Goal: Navigation & Orientation: Find specific page/section

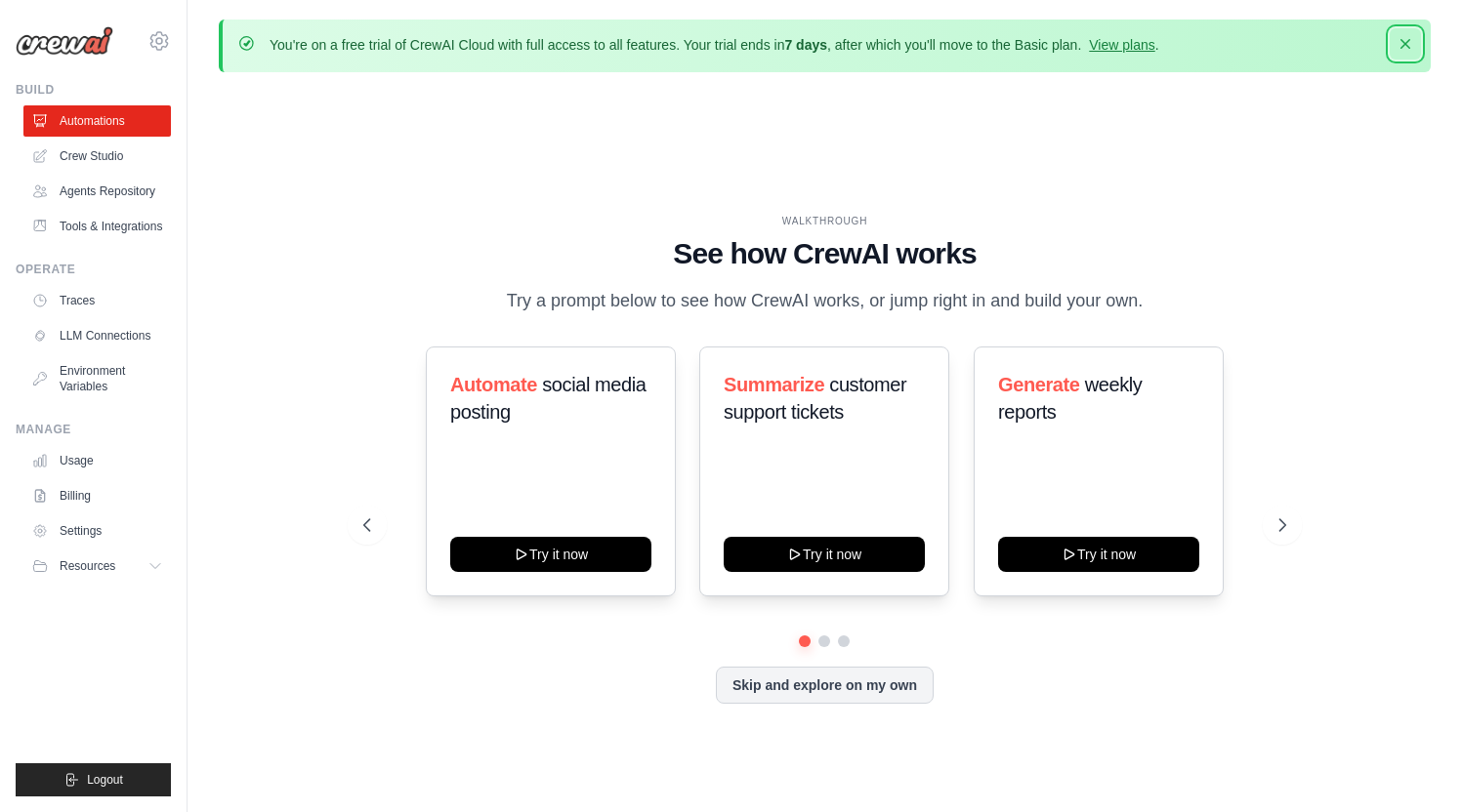
click at [1402, 42] on icon "button" at bounding box center [1405, 44] width 10 height 10
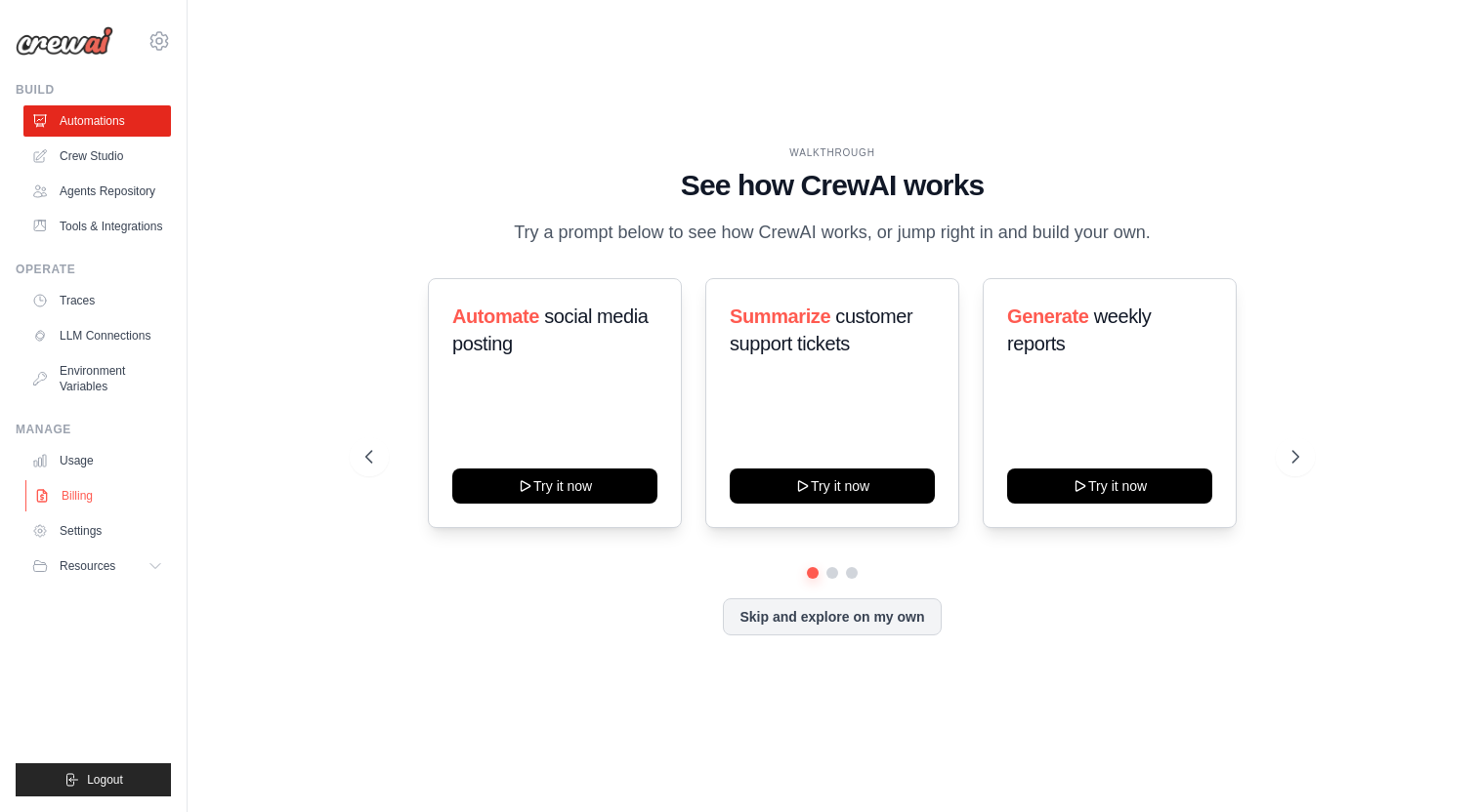
click at [77, 497] on link "Billing" at bounding box center [99, 496] width 148 height 31
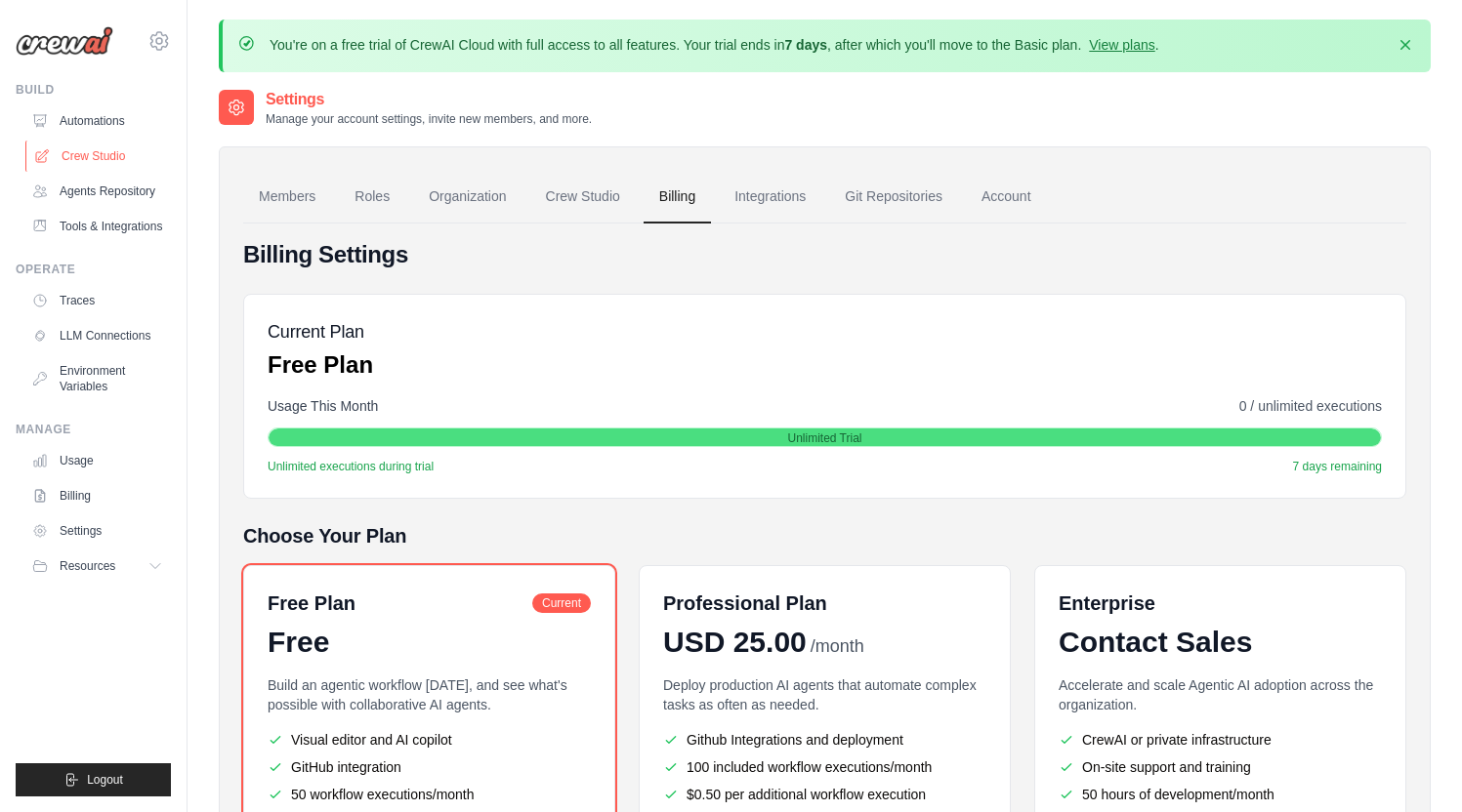
click at [75, 146] on link "Crew Studio" at bounding box center [99, 157] width 148 height 31
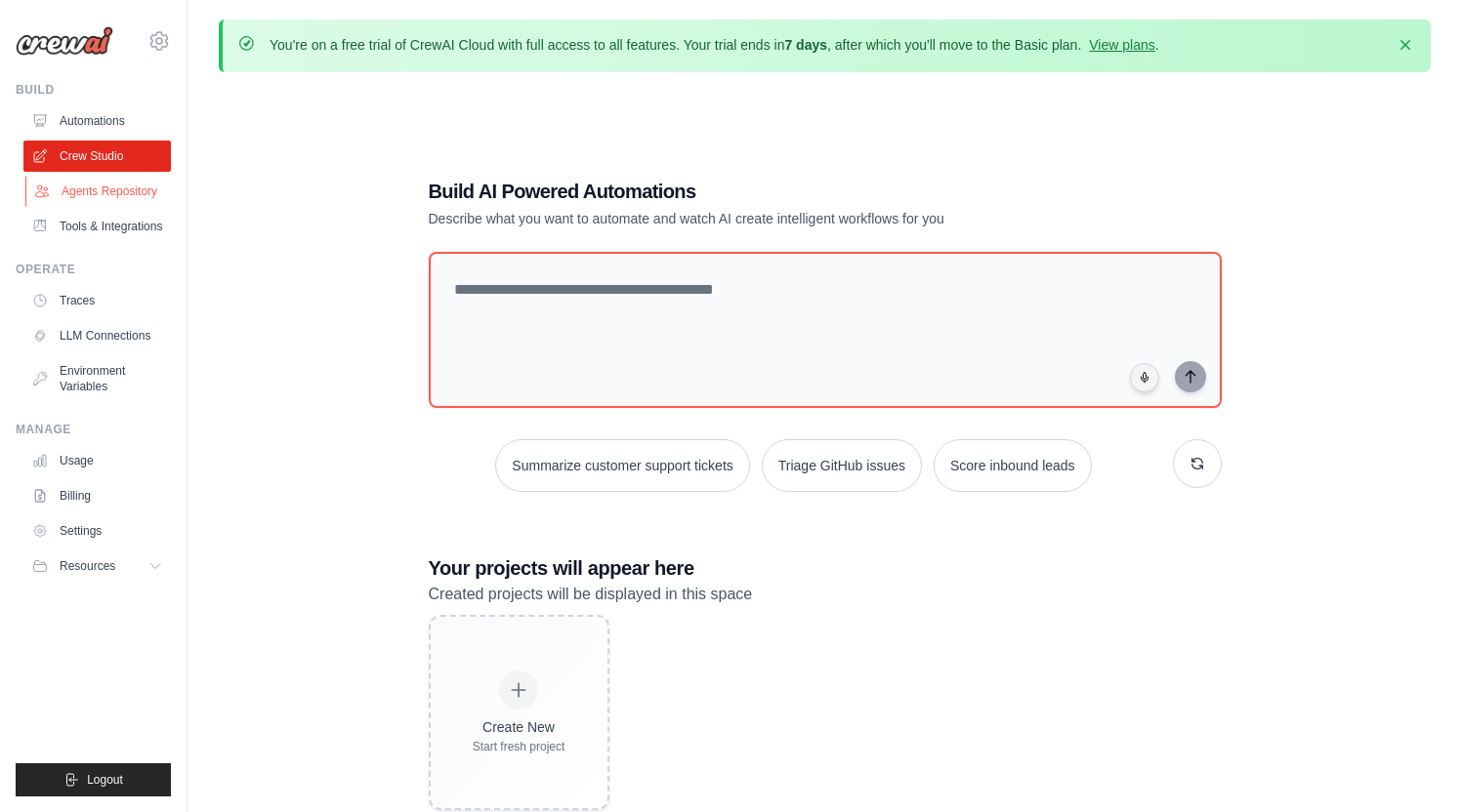
click at [84, 197] on link "Agents Repository" at bounding box center [99, 192] width 148 height 31
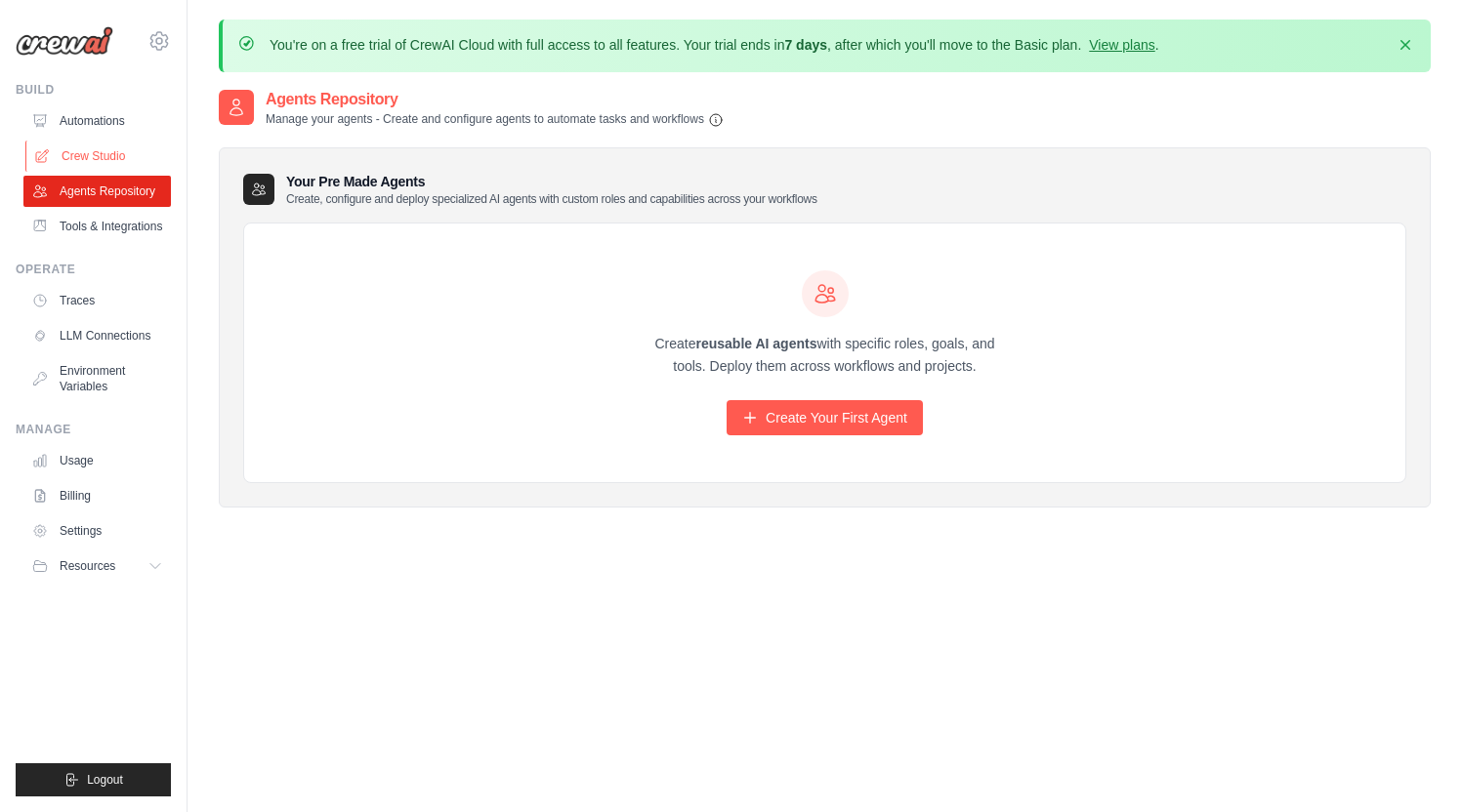
click at [96, 156] on link "Crew Studio" at bounding box center [99, 157] width 148 height 31
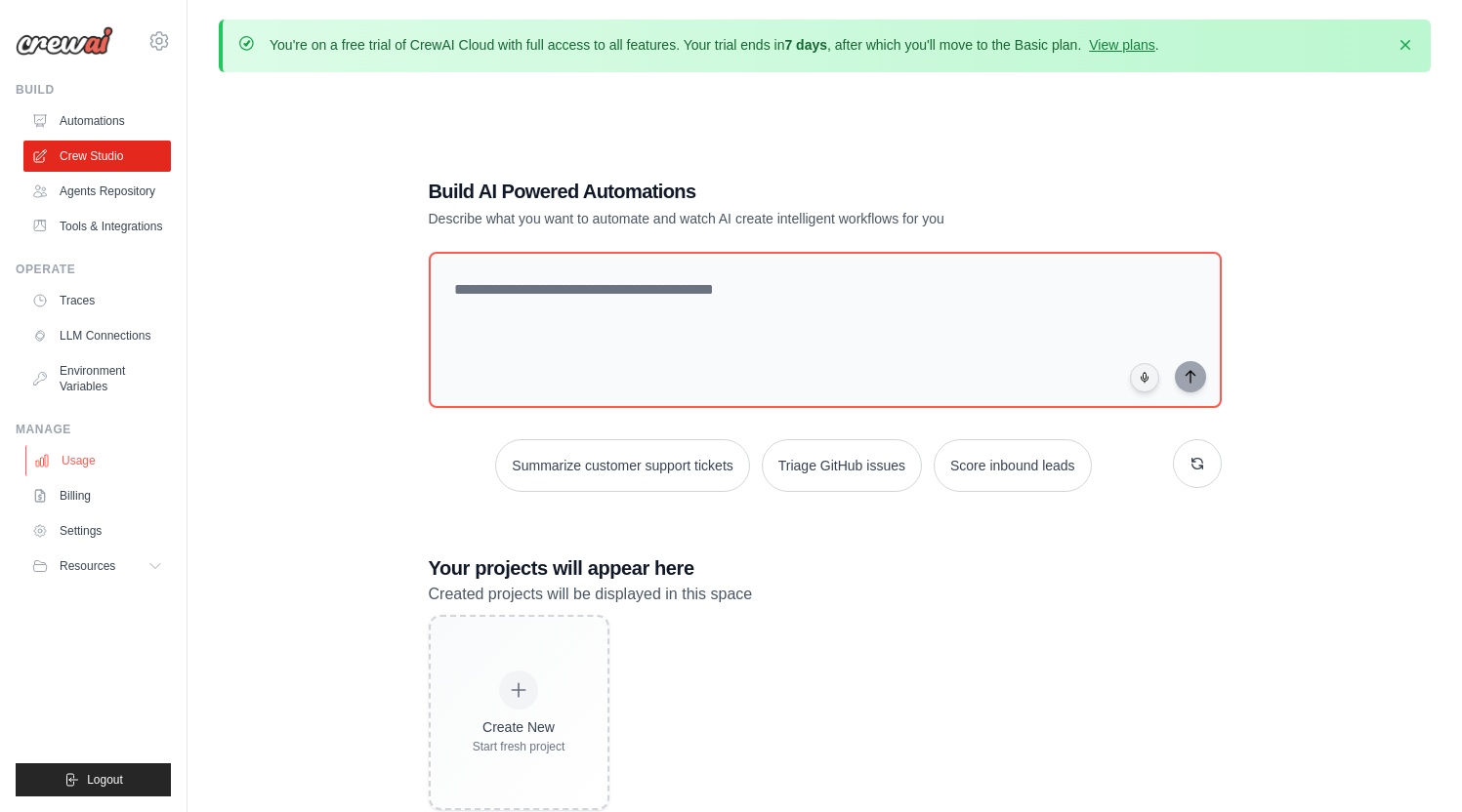
click at [78, 456] on link "Usage" at bounding box center [99, 461] width 148 height 31
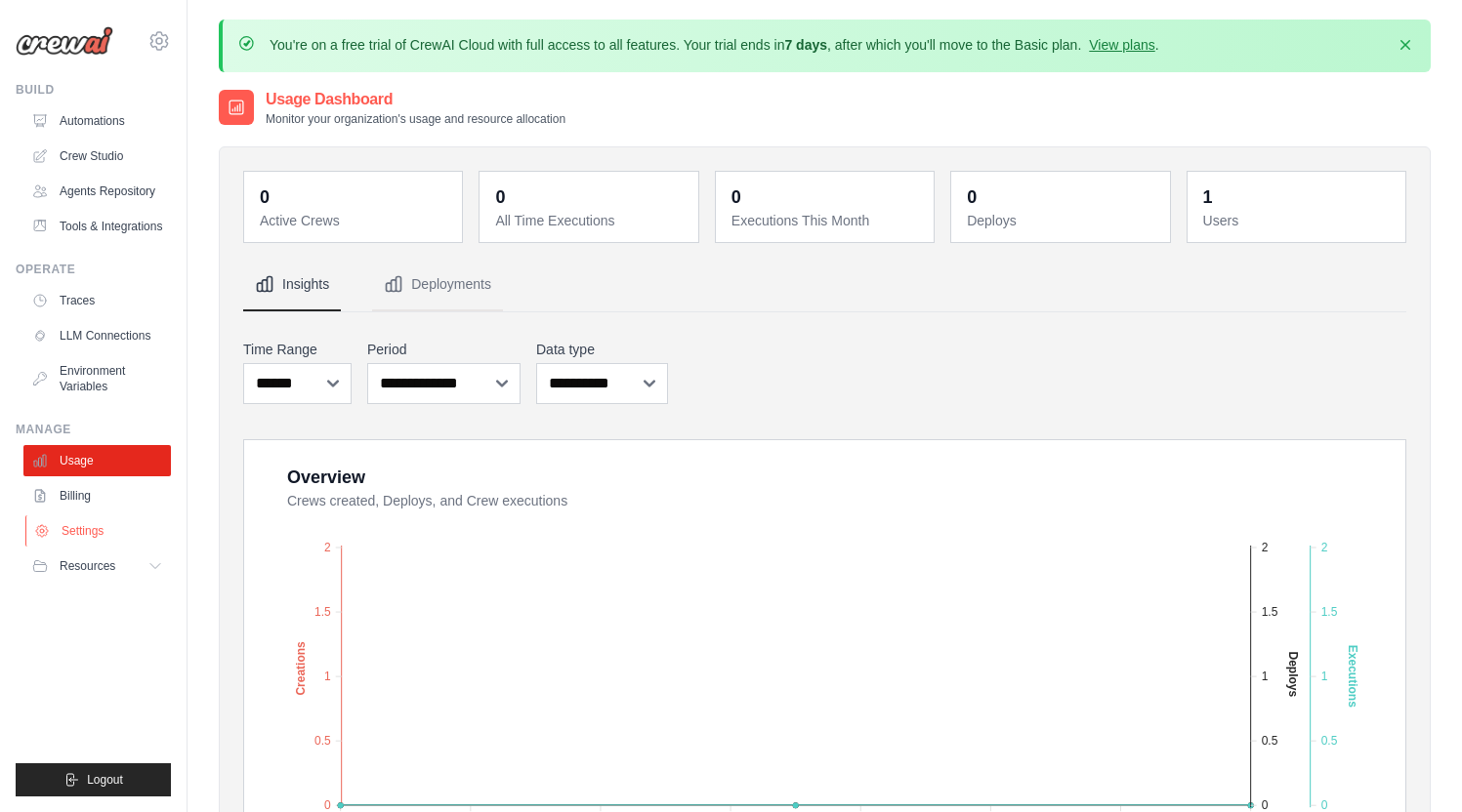
click at [80, 526] on link "Settings" at bounding box center [99, 531] width 148 height 31
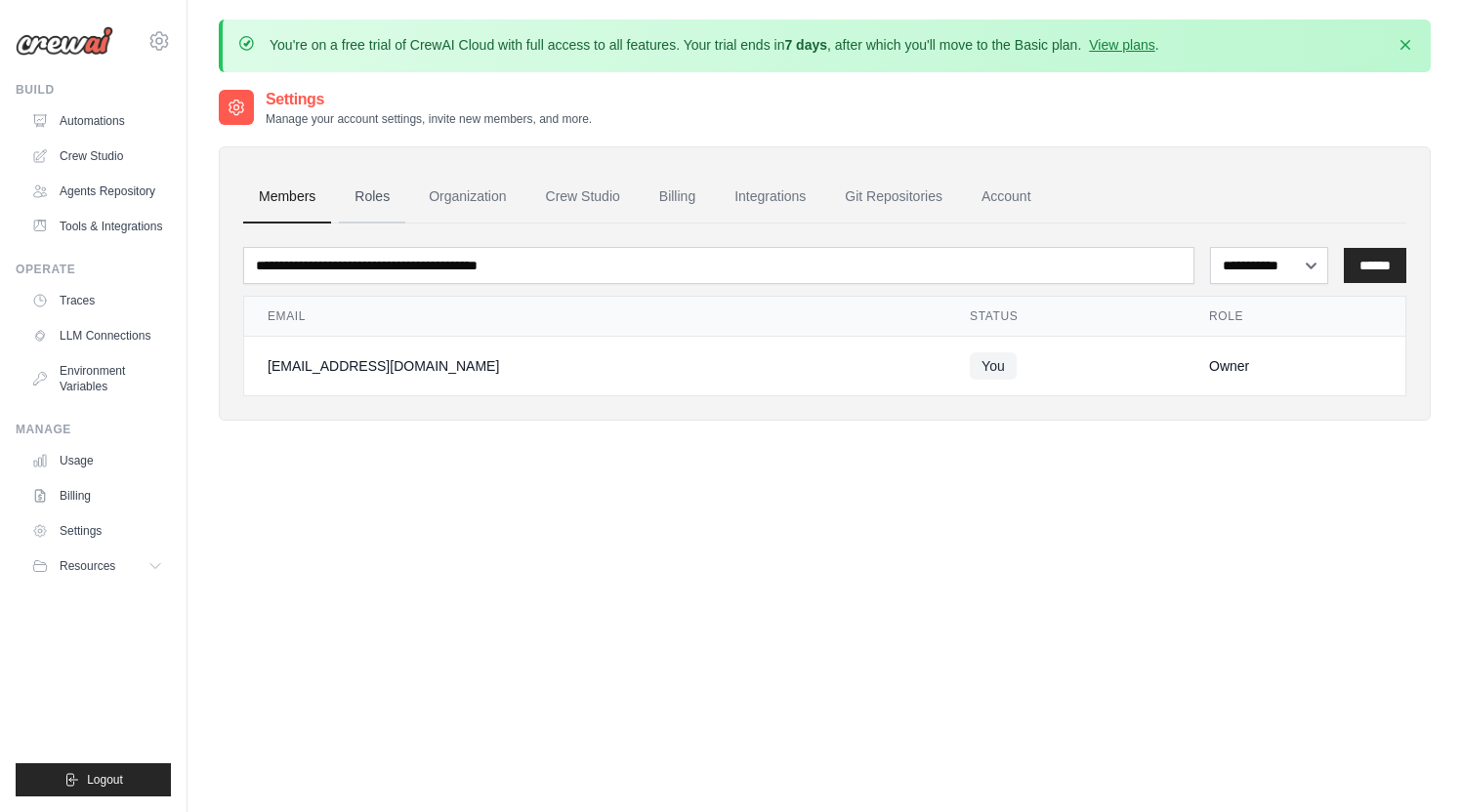
click at [378, 189] on link "Roles" at bounding box center [372, 198] width 67 height 53
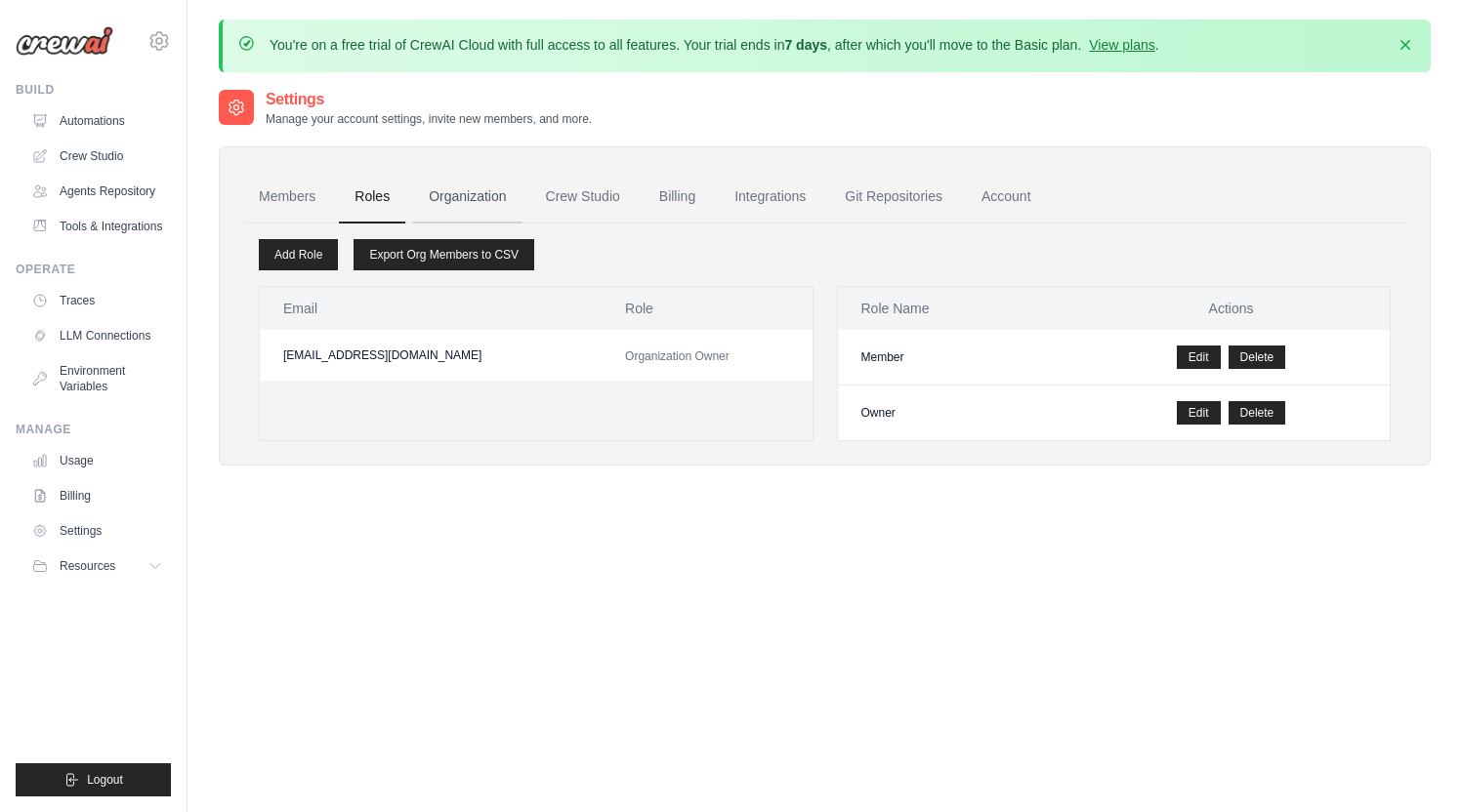
click at [470, 201] on link "Organization" at bounding box center [467, 198] width 109 height 53
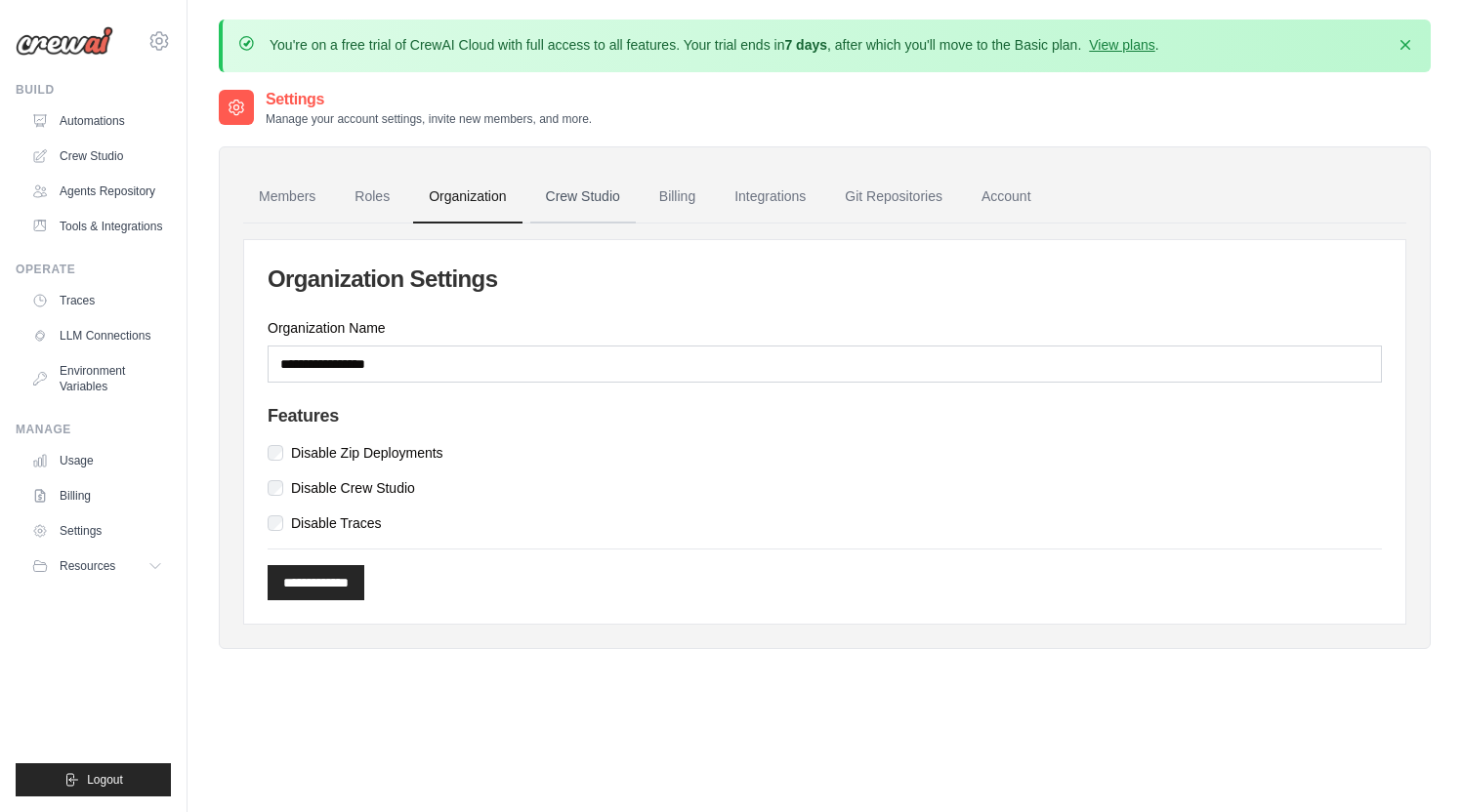
click at [557, 195] on link "Crew Studio" at bounding box center [583, 198] width 106 height 53
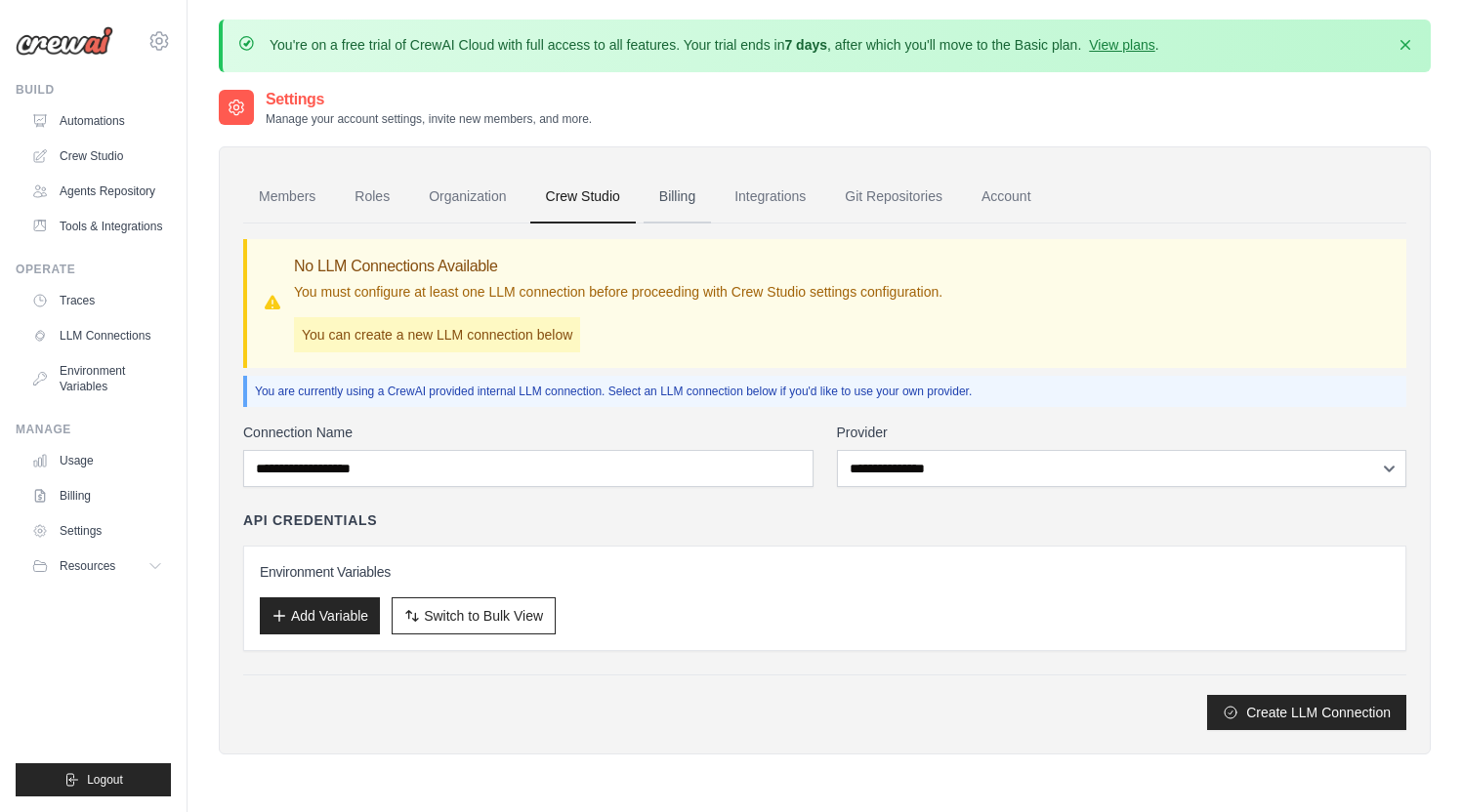
click at [675, 197] on link "Billing" at bounding box center [677, 198] width 68 height 53
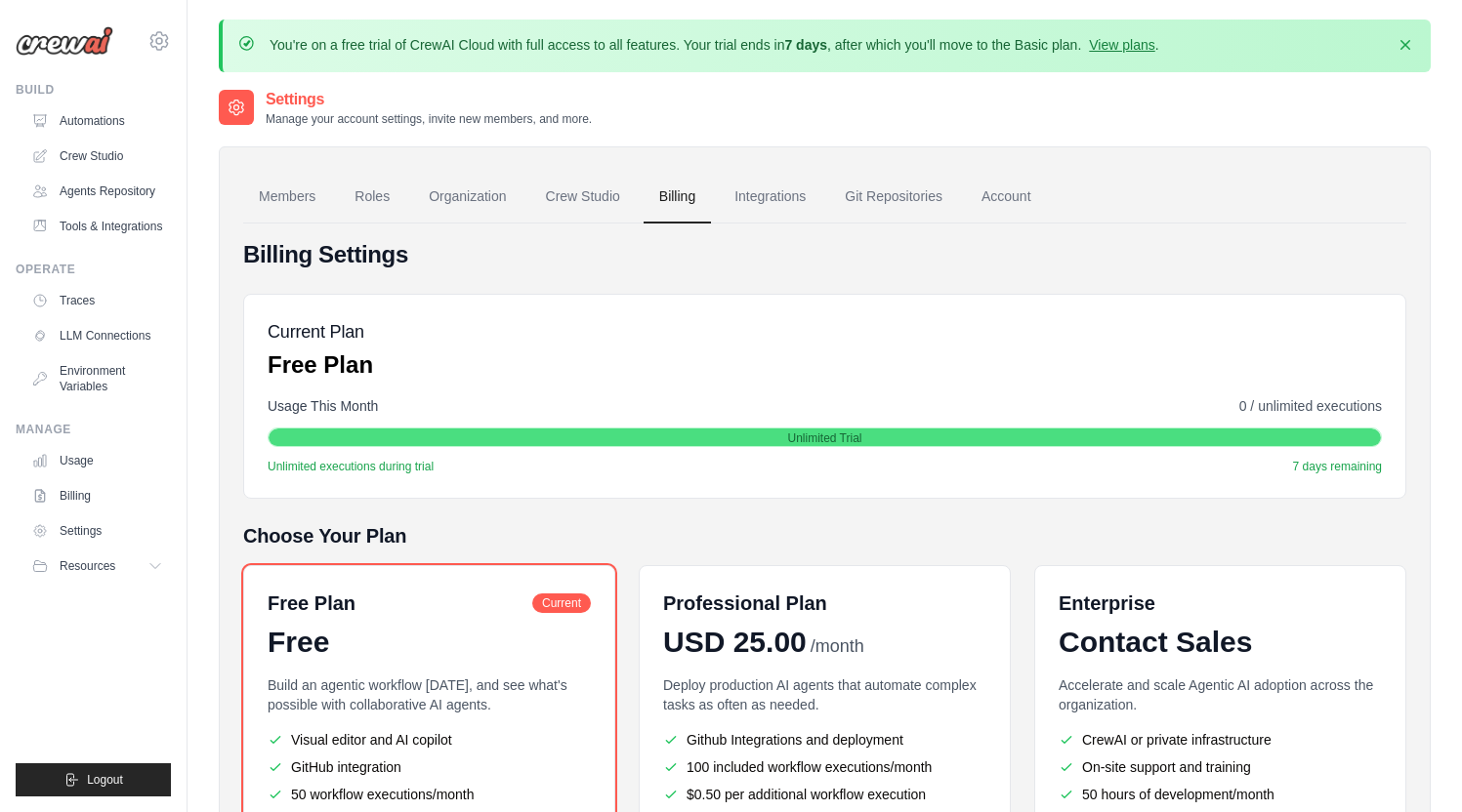
click at [763, 194] on link "Integrations" at bounding box center [770, 198] width 103 height 53
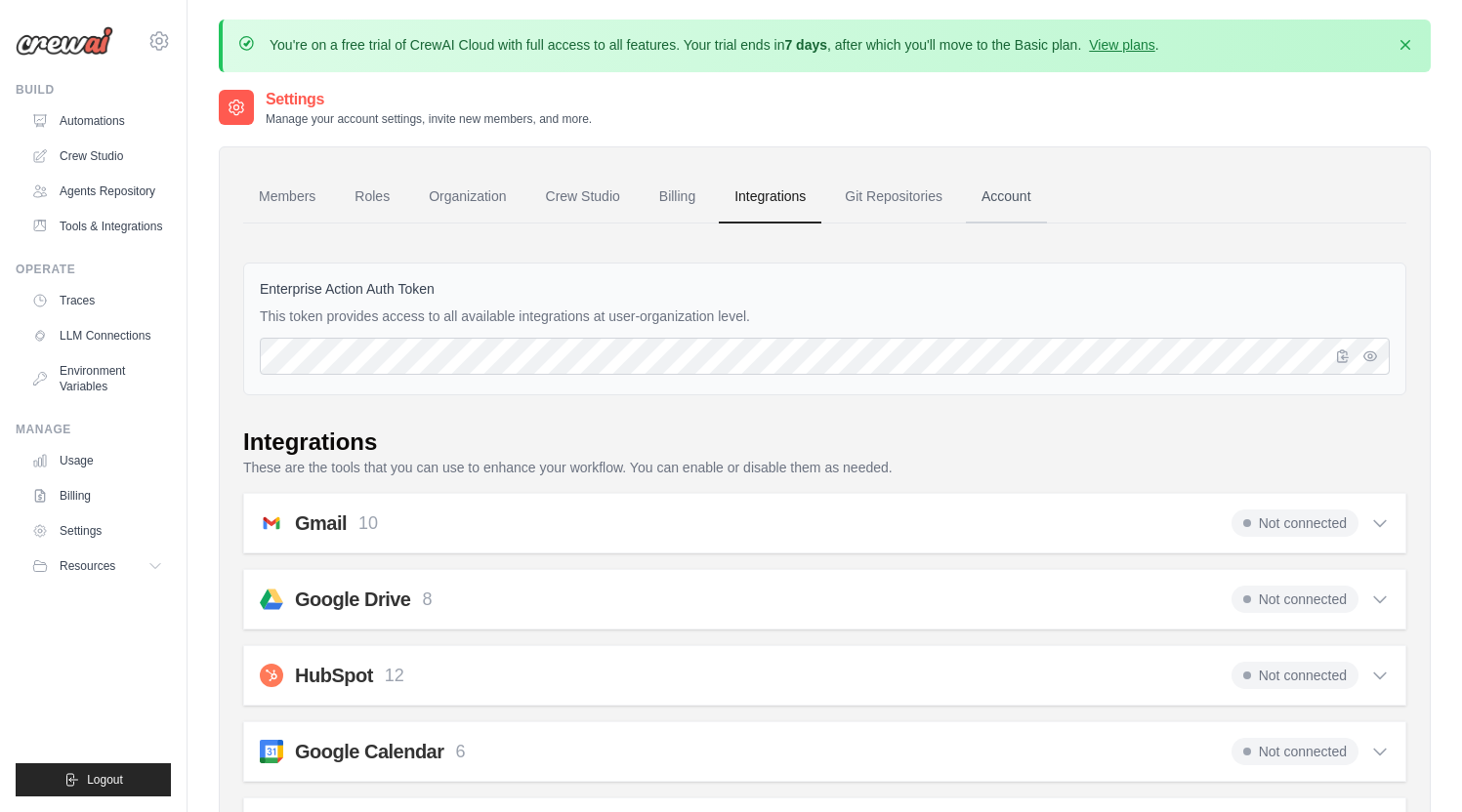
click at [1022, 194] on link "Account" at bounding box center [1006, 198] width 81 height 53
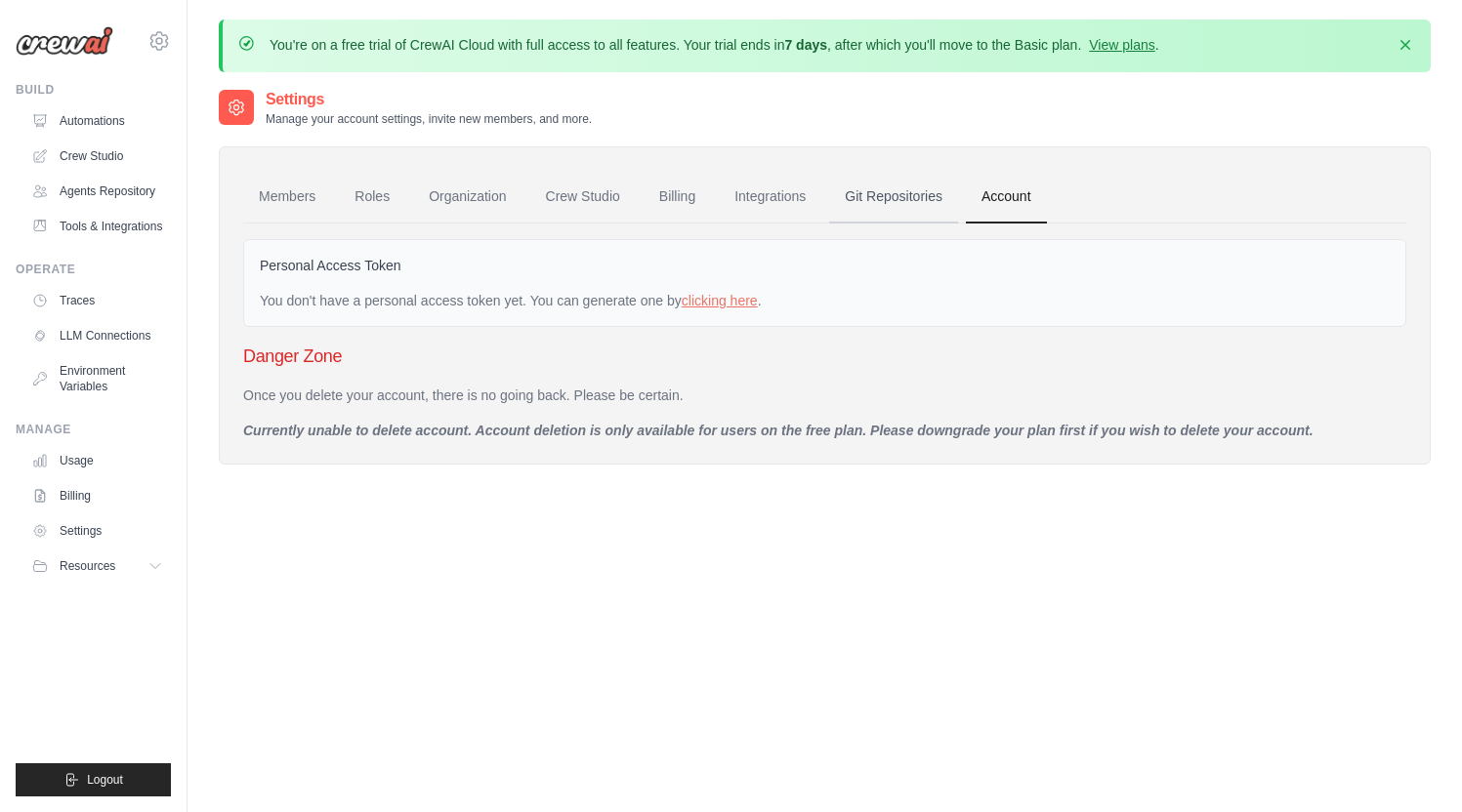
click at [914, 199] on link "Git Repositories" at bounding box center [893, 198] width 129 height 53
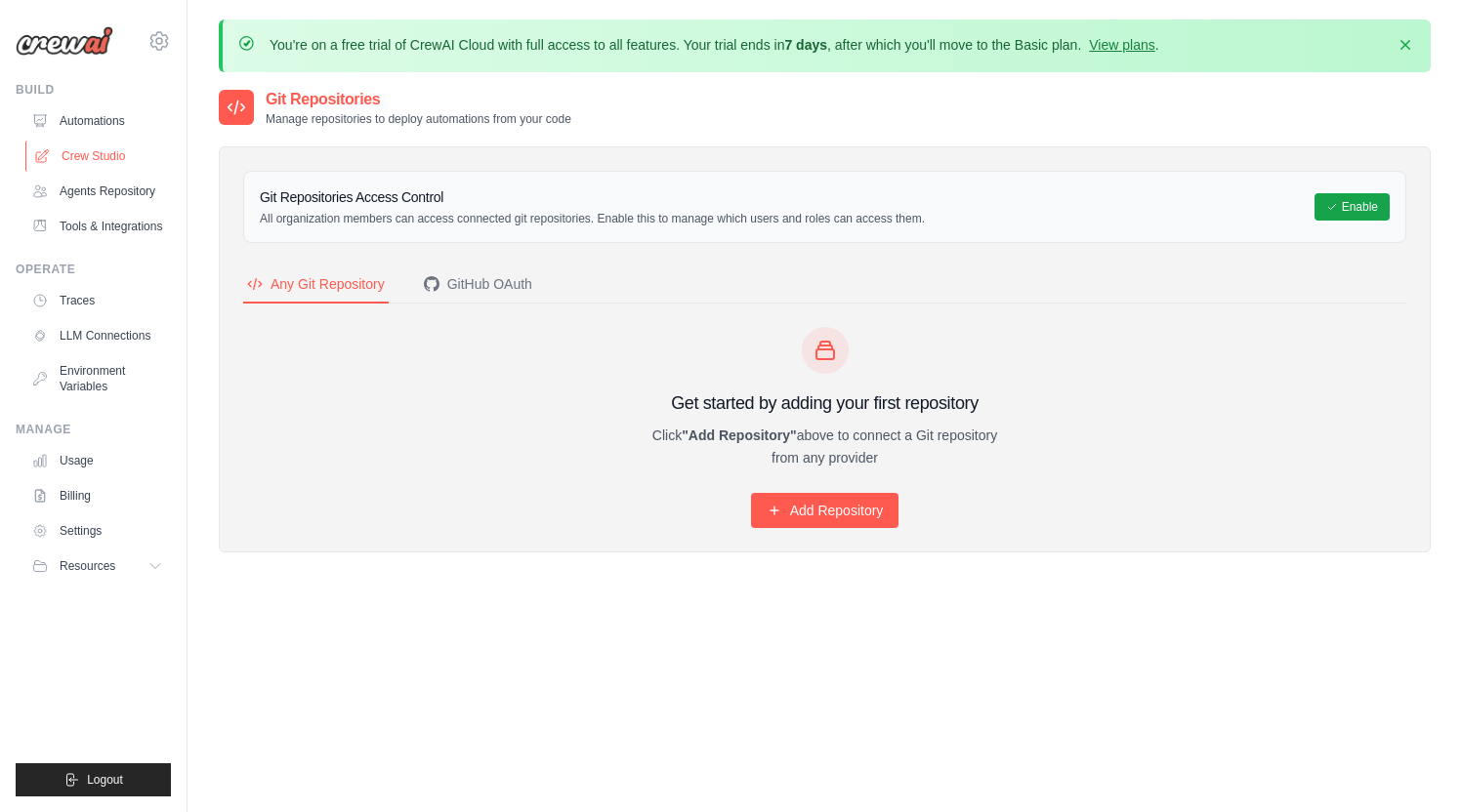
click at [81, 155] on link "Crew Studio" at bounding box center [99, 157] width 148 height 31
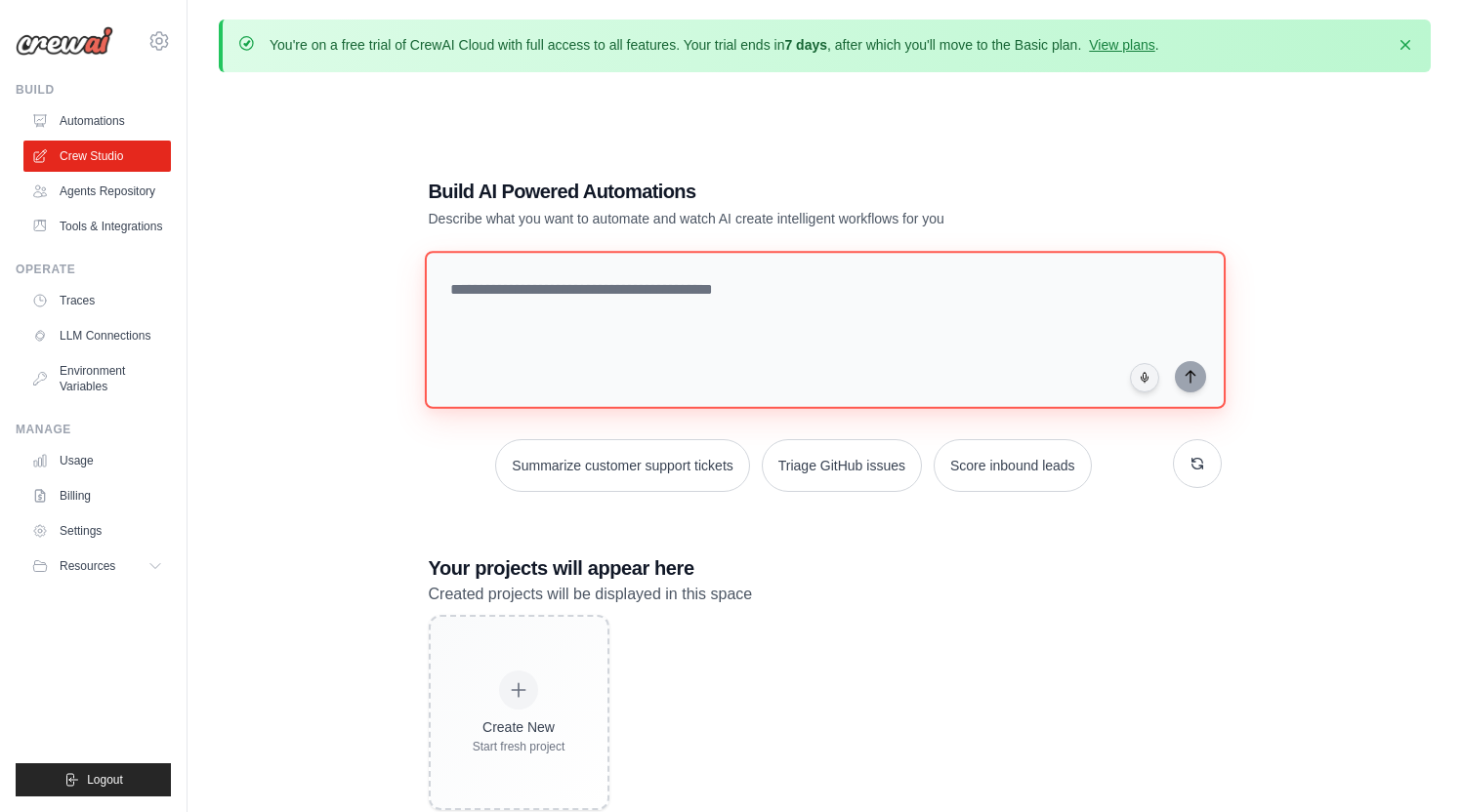
click at [576, 284] on textarea at bounding box center [824, 330] width 800 height 158
